Goal: Task Accomplishment & Management: Complete application form

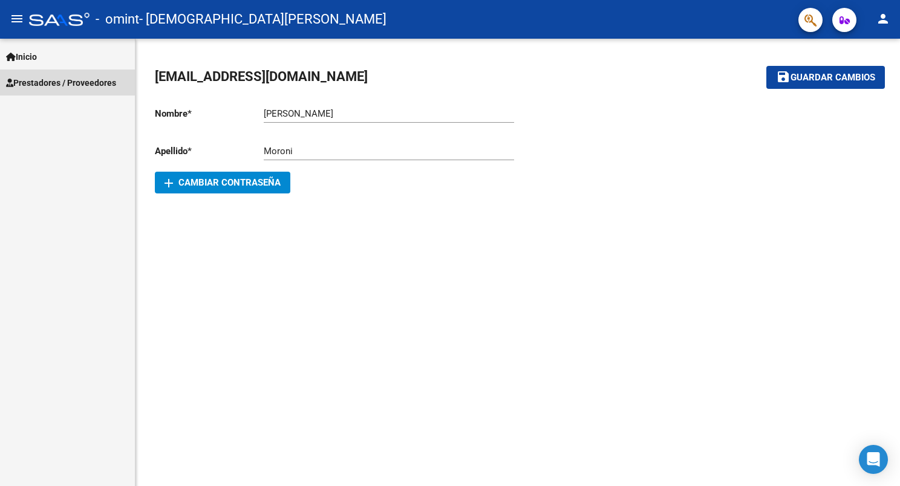
click at [33, 77] on span "Prestadores / Proveedores" at bounding box center [61, 82] width 110 height 13
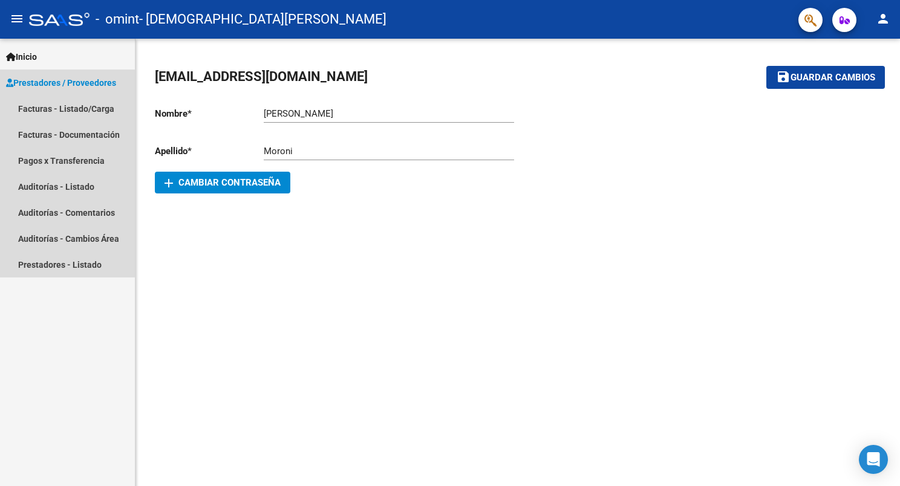
click at [33, 84] on span "Prestadores / Proveedores" at bounding box center [61, 82] width 110 height 13
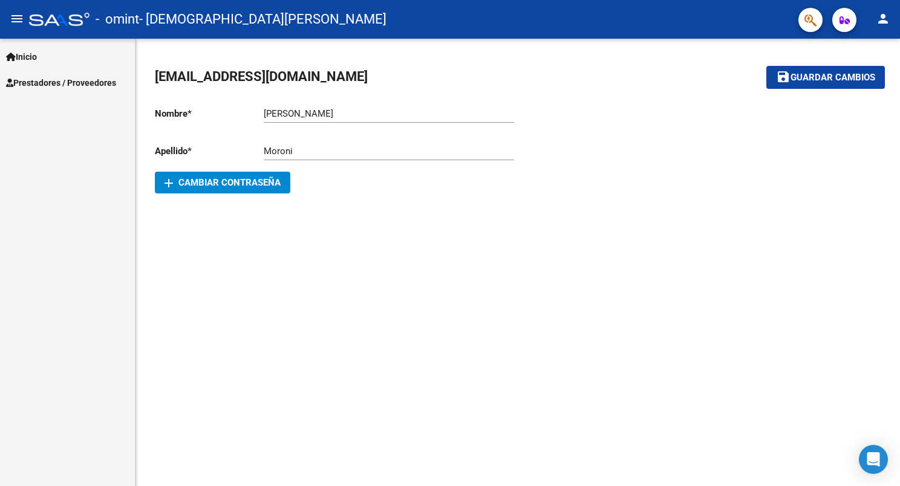
click at [36, 82] on span "Prestadores / Proveedores" at bounding box center [61, 82] width 110 height 13
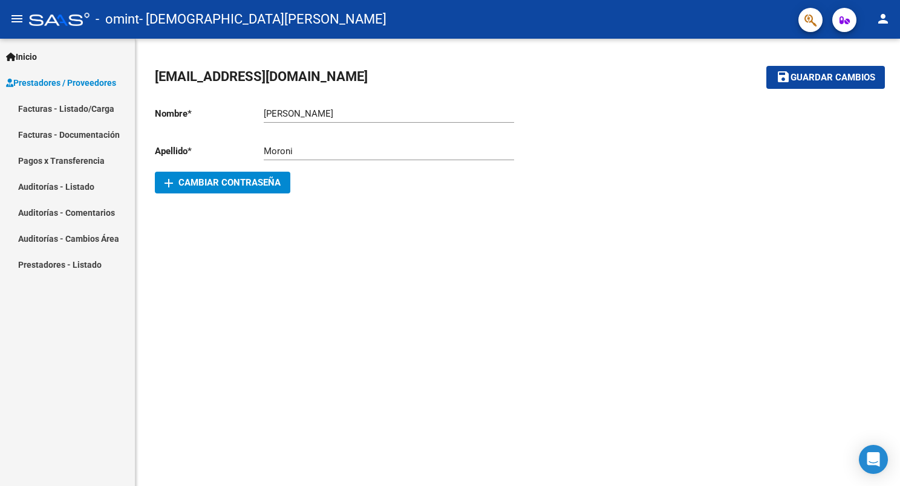
click at [50, 107] on link "Facturas - Listado/Carga" at bounding box center [67, 109] width 135 height 26
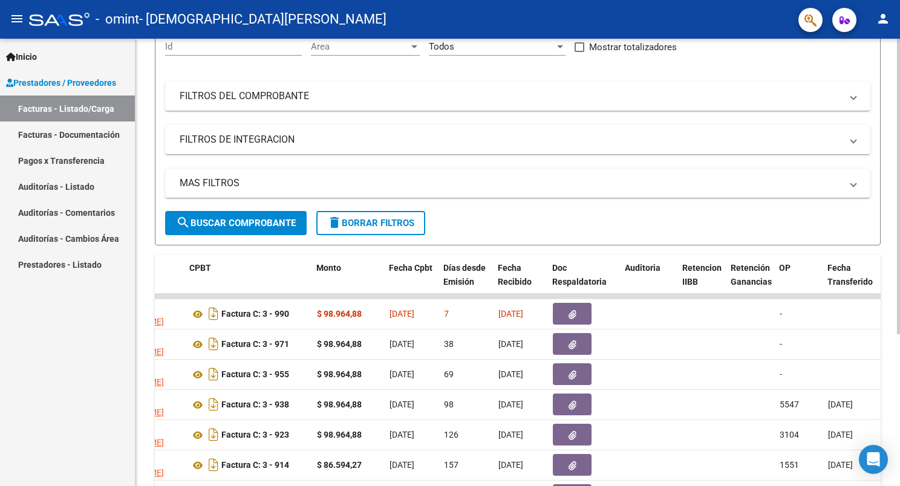
scroll to position [169, 0]
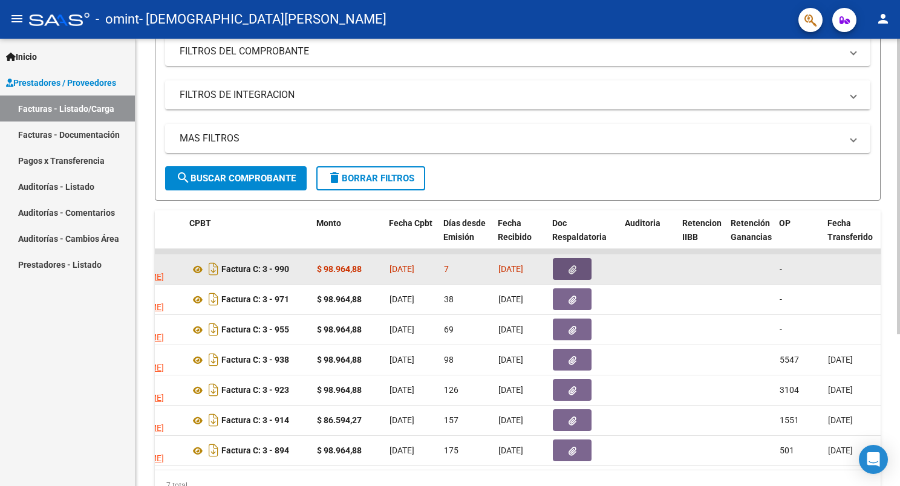
click at [567, 264] on button "button" at bounding box center [572, 269] width 39 height 22
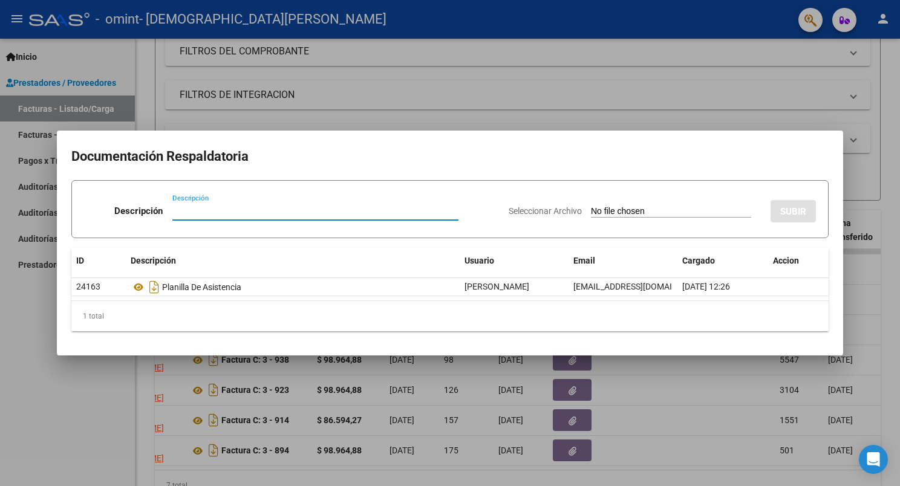
click at [733, 115] on div at bounding box center [450, 243] width 900 height 486
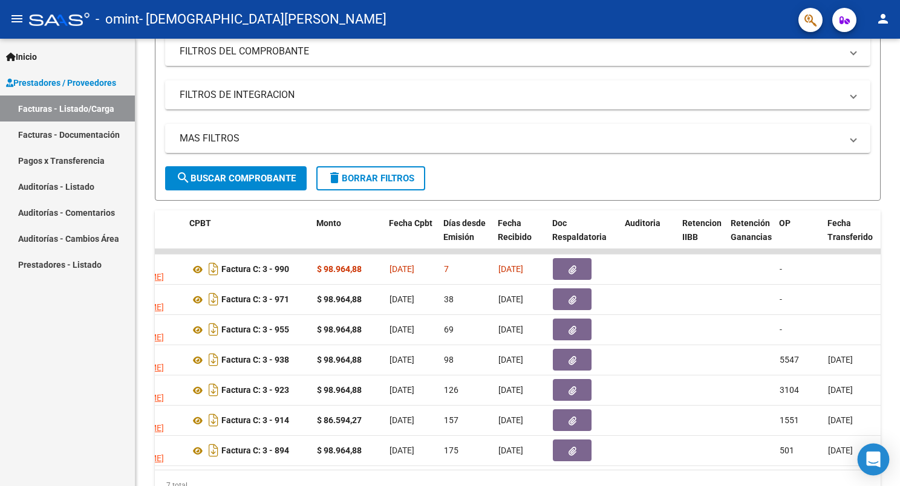
click at [871, 474] on body "menu - omint - MORONI [PERSON_NAME] person Inicio Instructivos Contacto OS Pres…" at bounding box center [450, 243] width 900 height 486
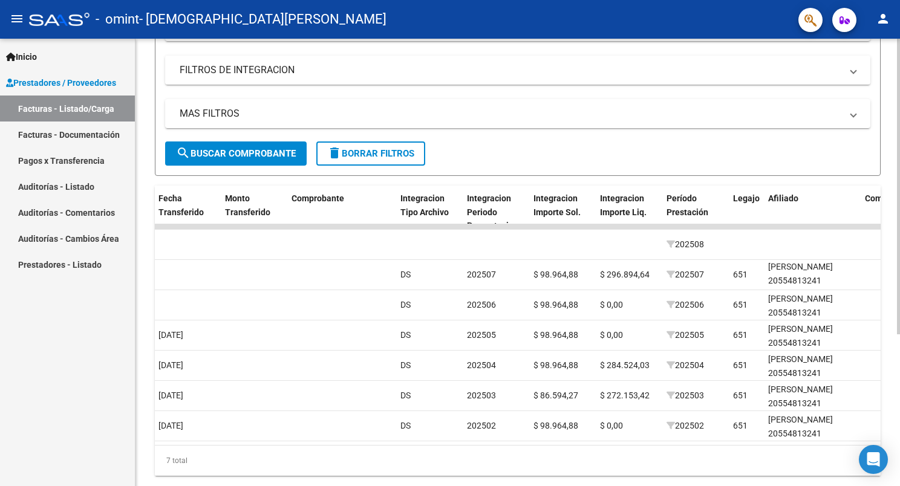
scroll to position [217, 0]
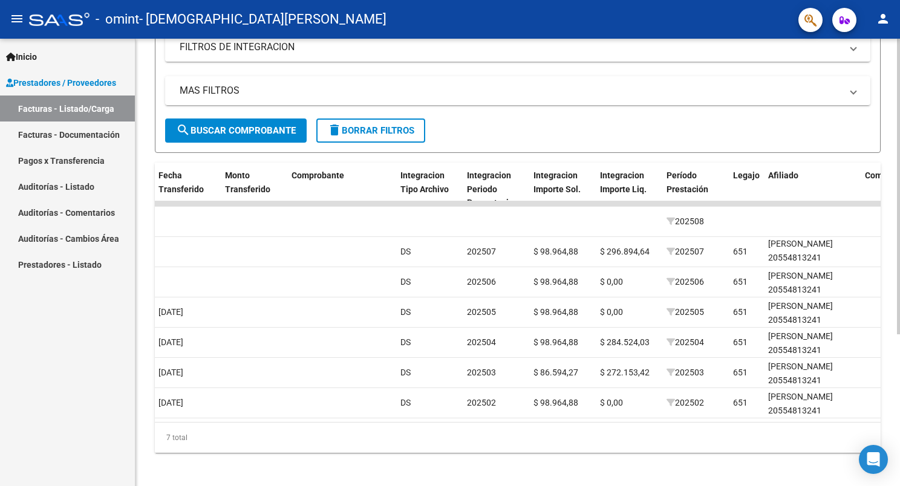
click at [899, 454] on html "menu - omint - MORONI [PERSON_NAME] person Inicio Instructivos Contacto OS Pres…" at bounding box center [450, 243] width 900 height 486
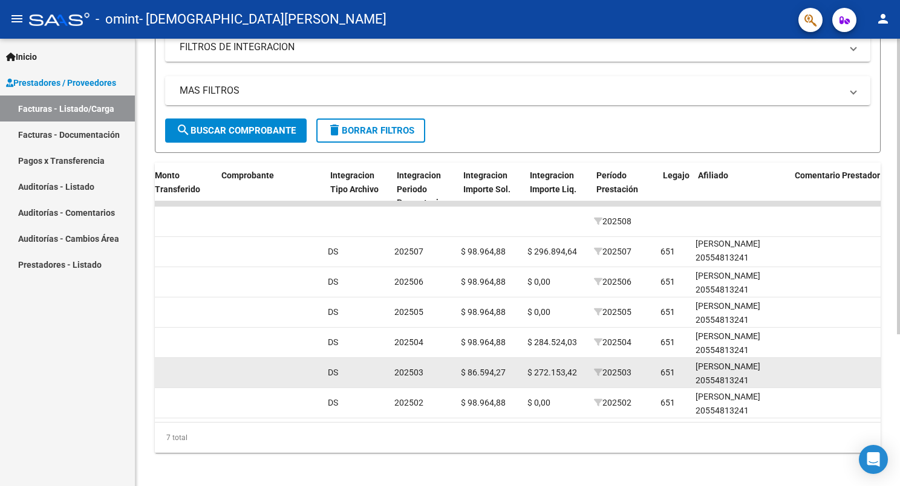
scroll to position [0, 1161]
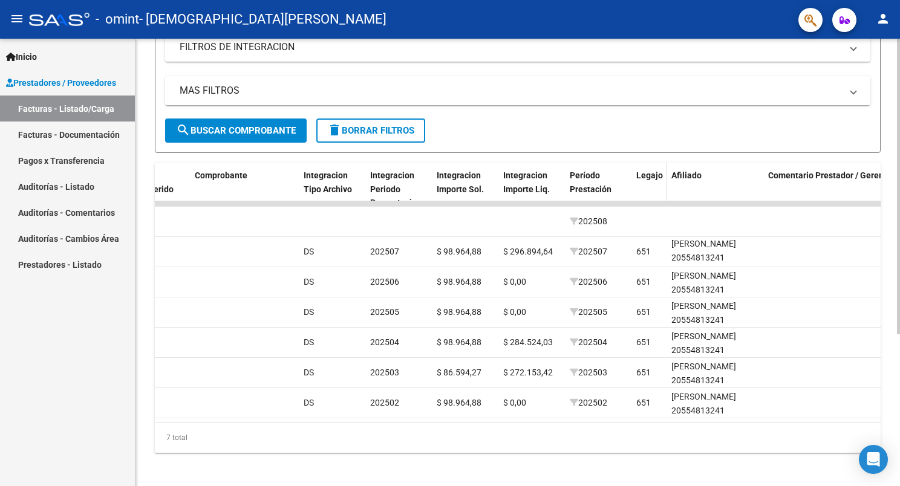
click at [648, 177] on span "Legajo" at bounding box center [649, 176] width 27 height 10
click at [641, 188] on span at bounding box center [639, 190] width 7 height 8
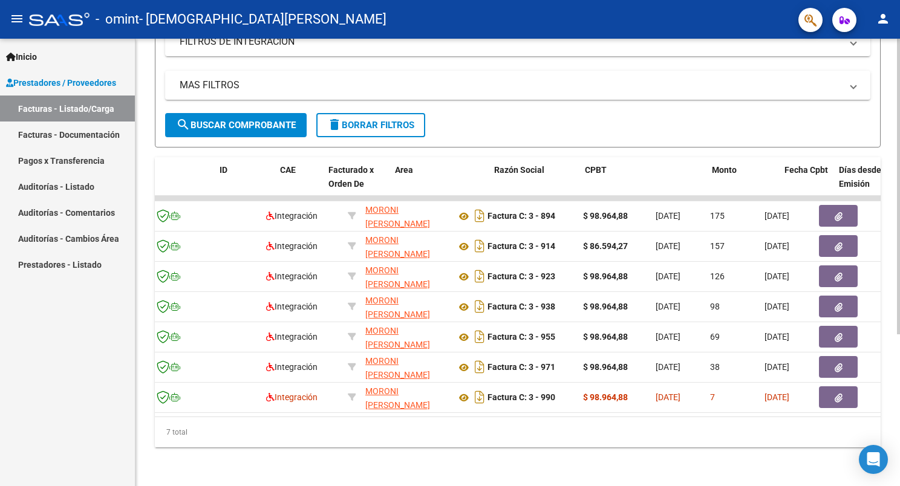
scroll to position [0, 0]
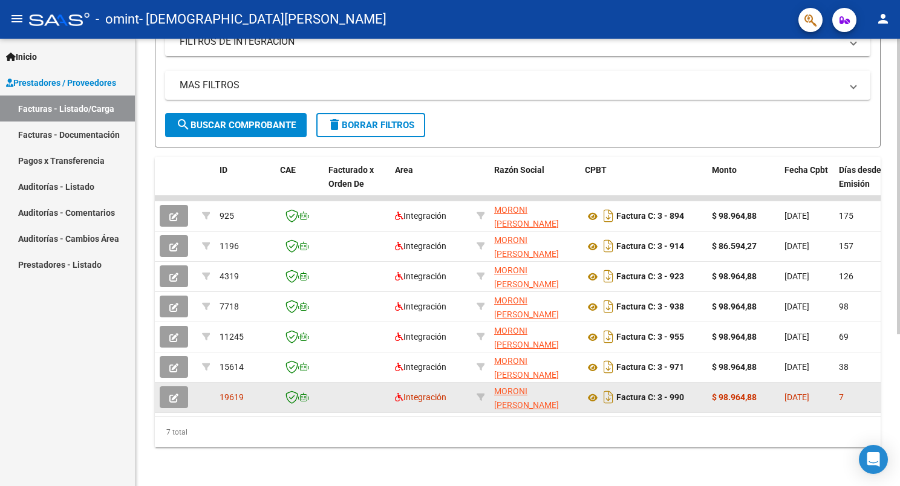
click at [169, 394] on icon "button" at bounding box center [173, 398] width 9 height 9
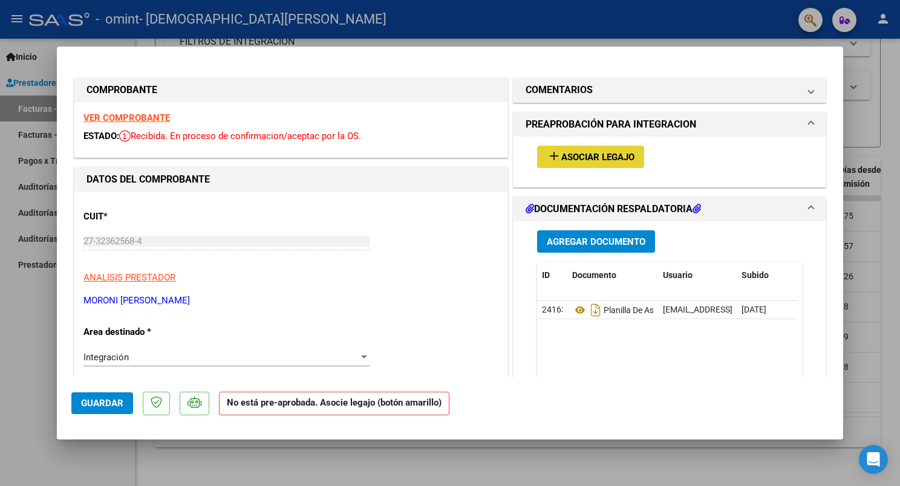
click at [575, 154] on span "Asociar Legajo" at bounding box center [597, 157] width 73 height 11
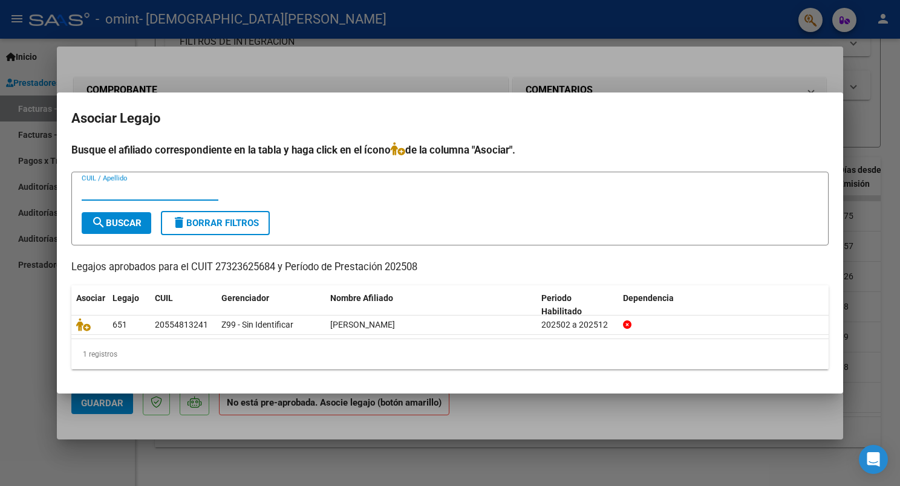
click at [94, 193] on input "CUIL / Apellido" at bounding box center [150, 191] width 137 height 11
type input "queipo"
click at [123, 221] on span "search Buscar" at bounding box center [116, 223] width 50 height 11
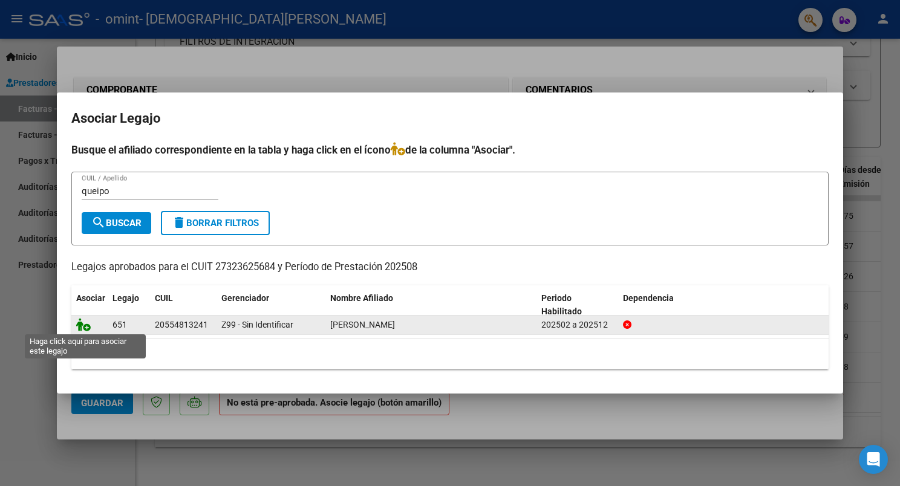
click at [78, 324] on icon at bounding box center [83, 324] width 15 height 13
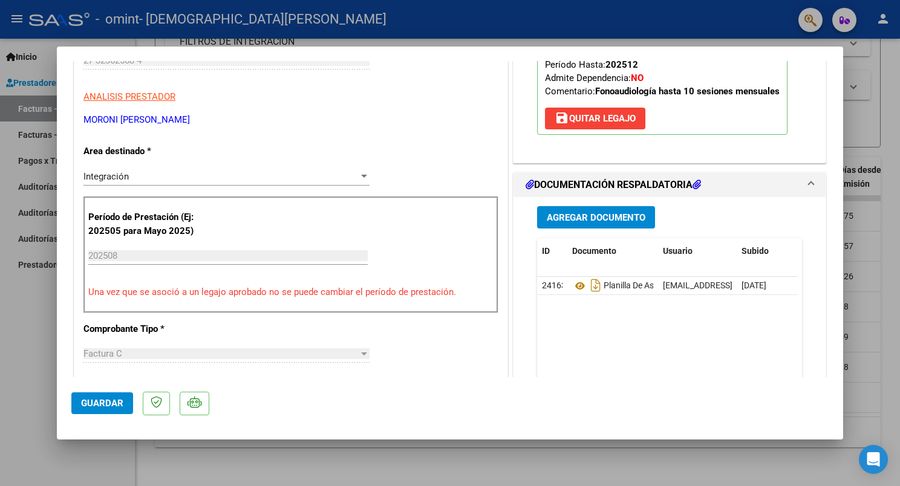
scroll to position [181, 0]
click at [98, 397] on button "Guardar" at bounding box center [102, 404] width 62 height 22
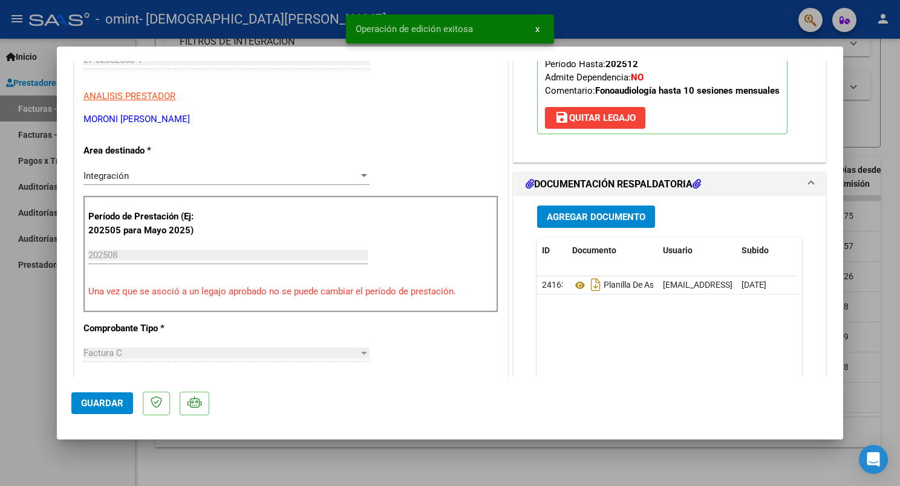
click at [331, 450] on div at bounding box center [450, 243] width 900 height 486
type input "$ 0,00"
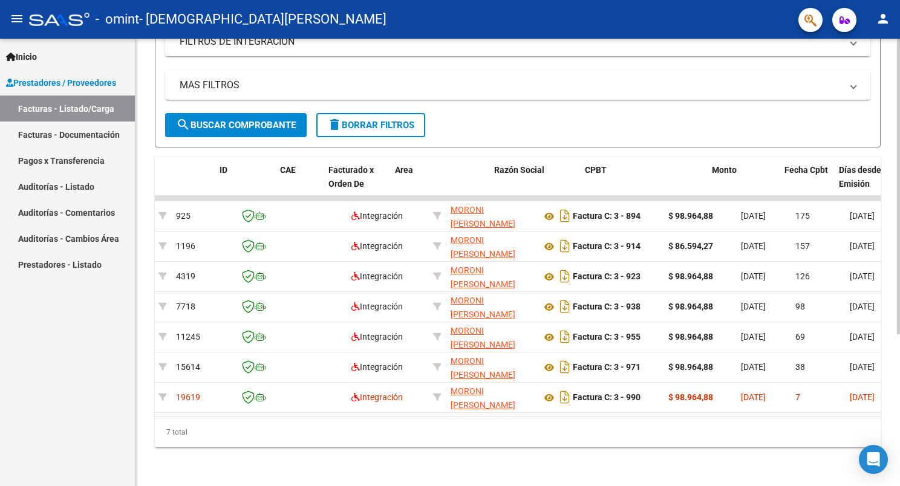
scroll to position [0, 0]
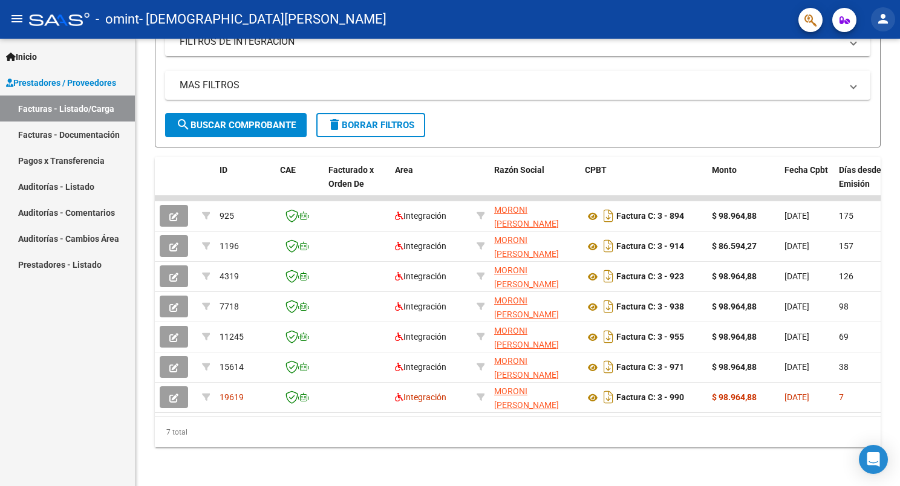
click at [878, 22] on mat-icon "person" at bounding box center [883, 18] width 15 height 15
click at [858, 82] on button "exit_to_app Salir" at bounding box center [858, 79] width 74 height 29
